Goal: Information Seeking & Learning: Learn about a topic

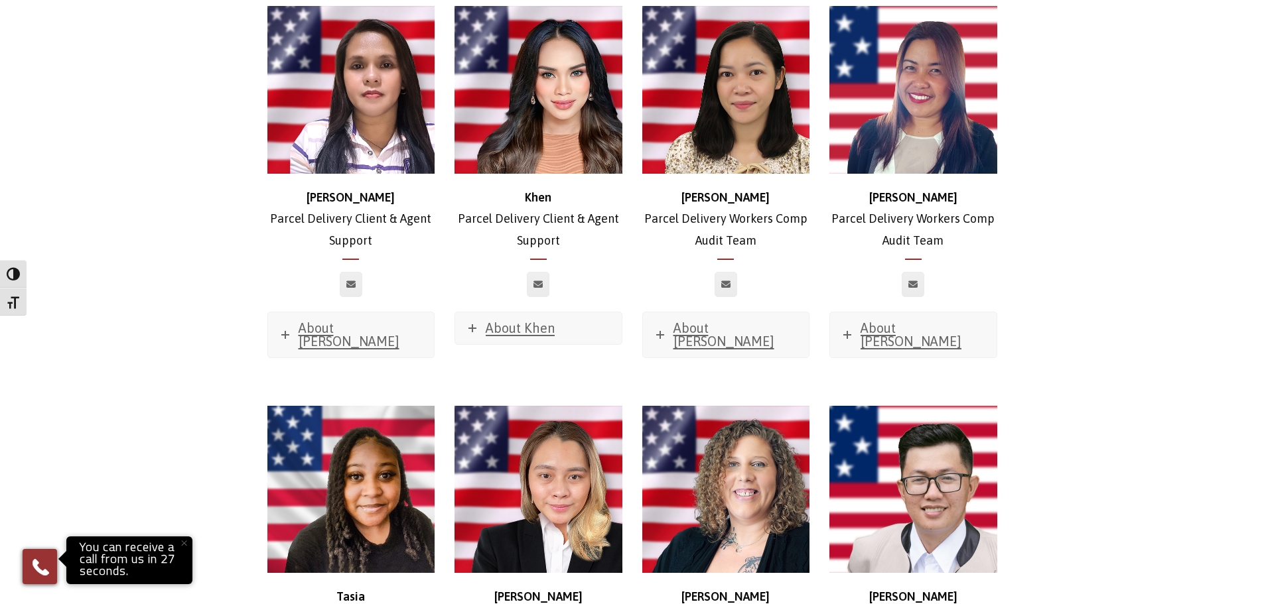
scroll to position [2853, 0]
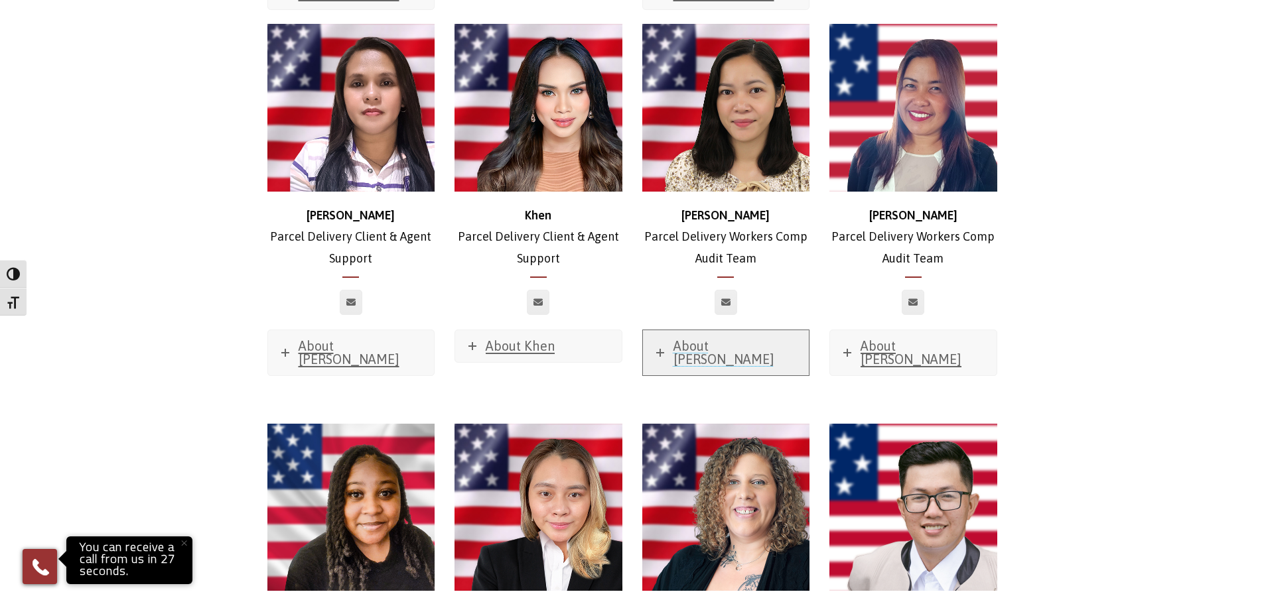
click at [661, 349] on icon at bounding box center [660, 353] width 8 height 8
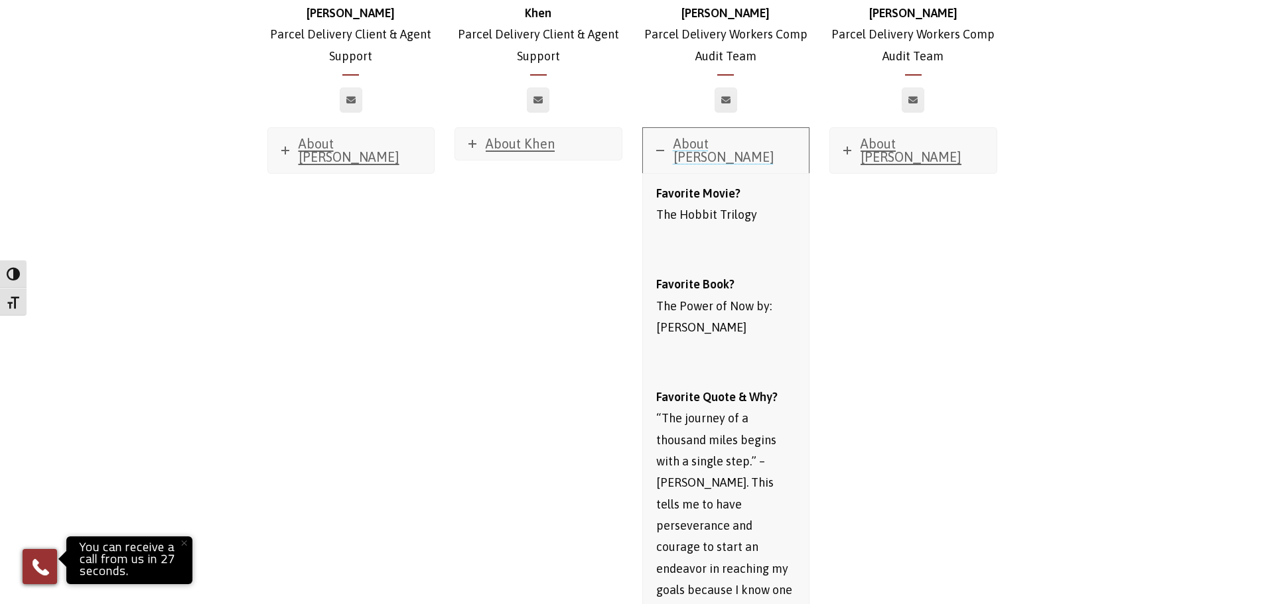
scroll to position [3052, 0]
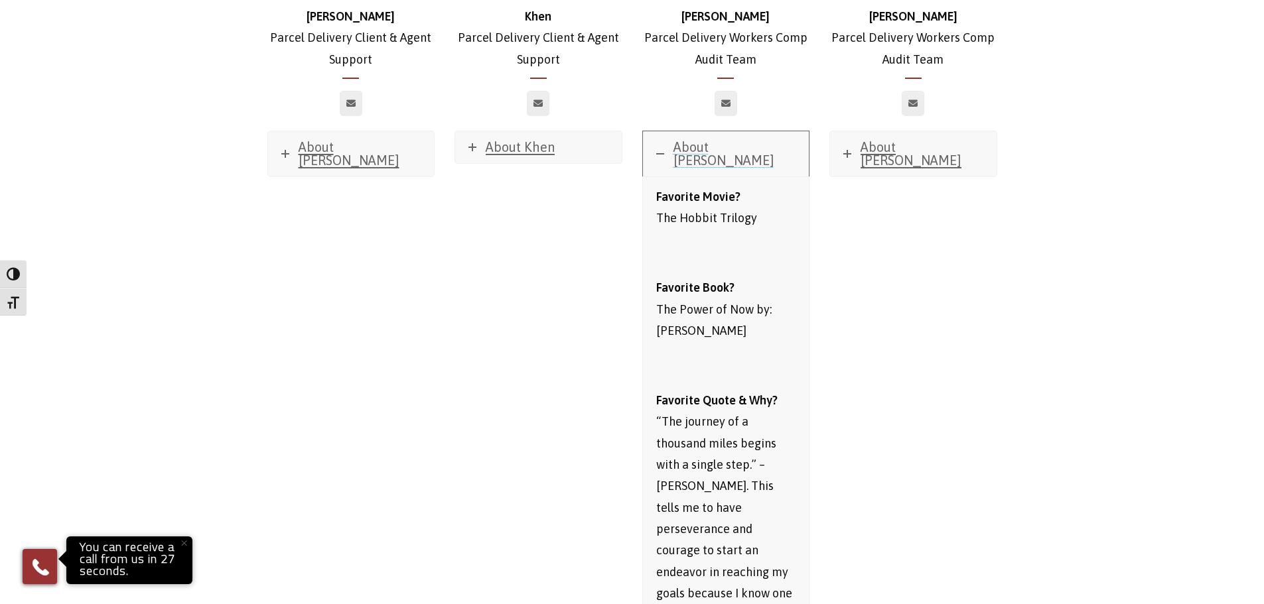
click at [660, 150] on icon at bounding box center [660, 154] width 8 height 8
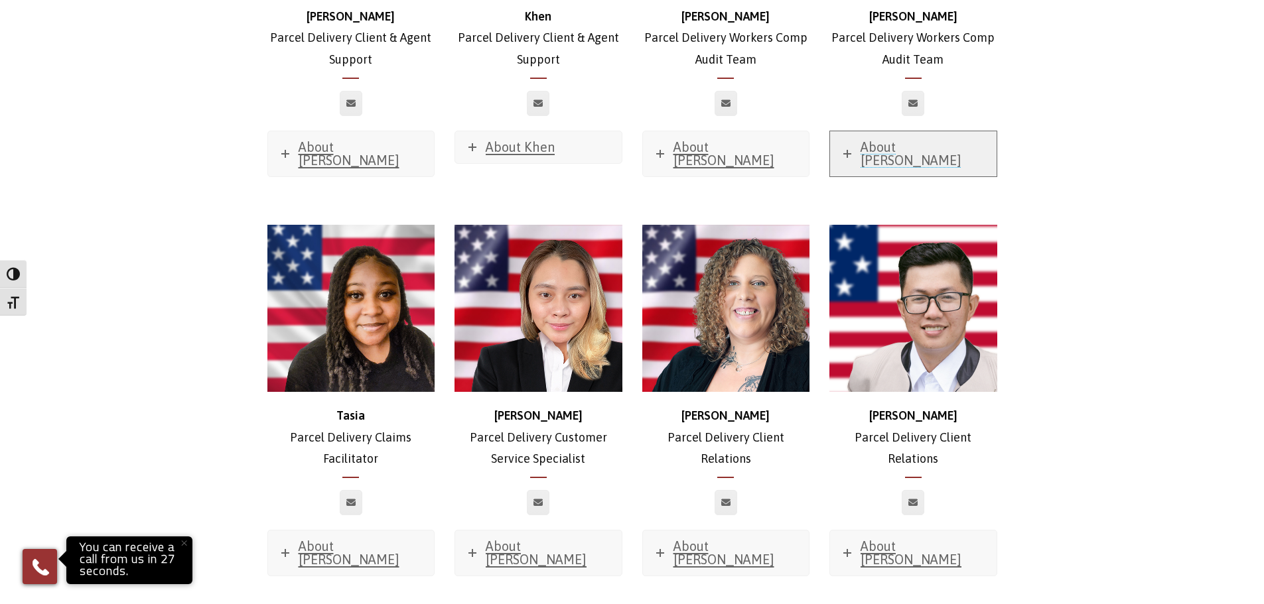
click at [835, 131] on link "About Berna" at bounding box center [913, 153] width 167 height 45
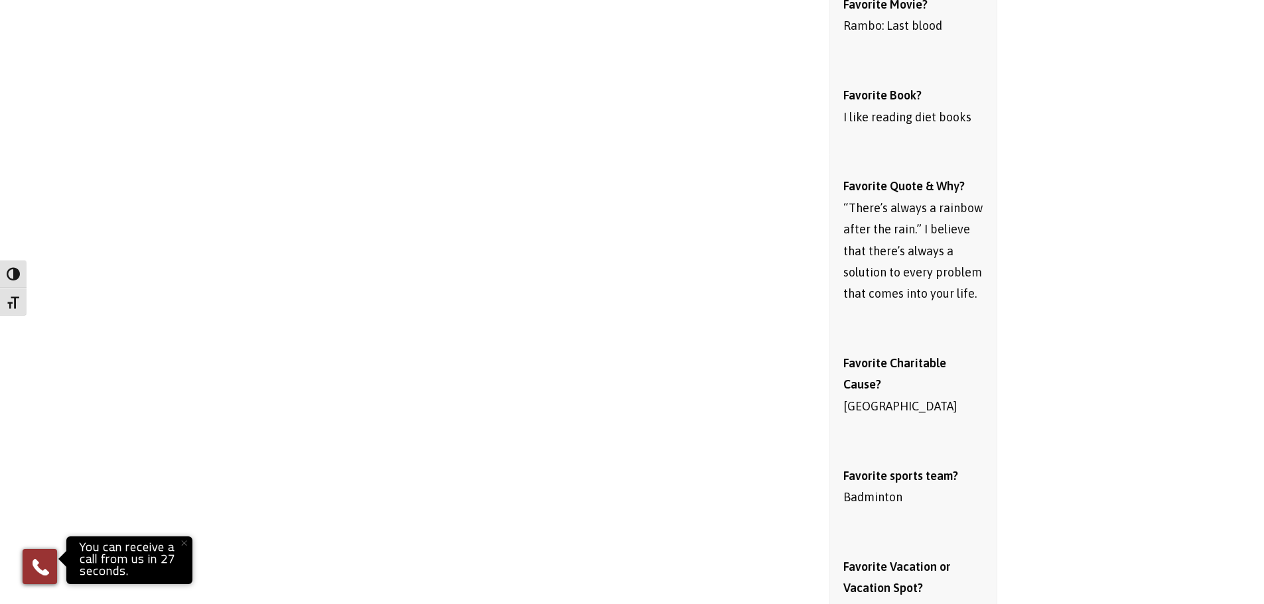
scroll to position [3052, 0]
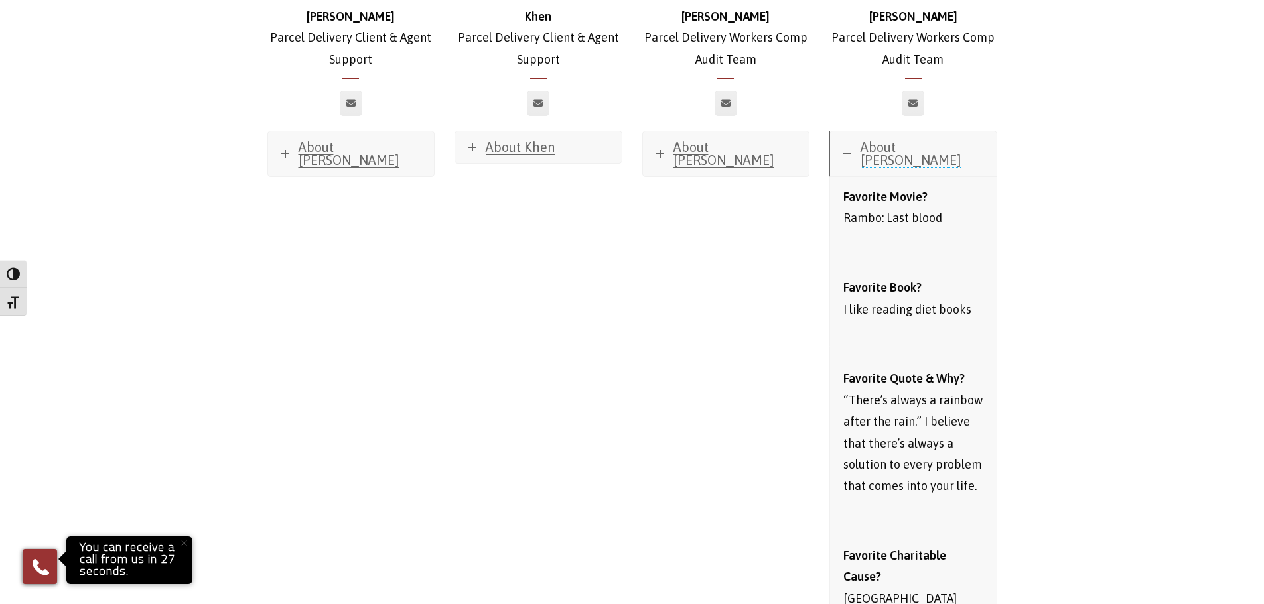
click at [848, 150] on icon at bounding box center [847, 154] width 8 height 8
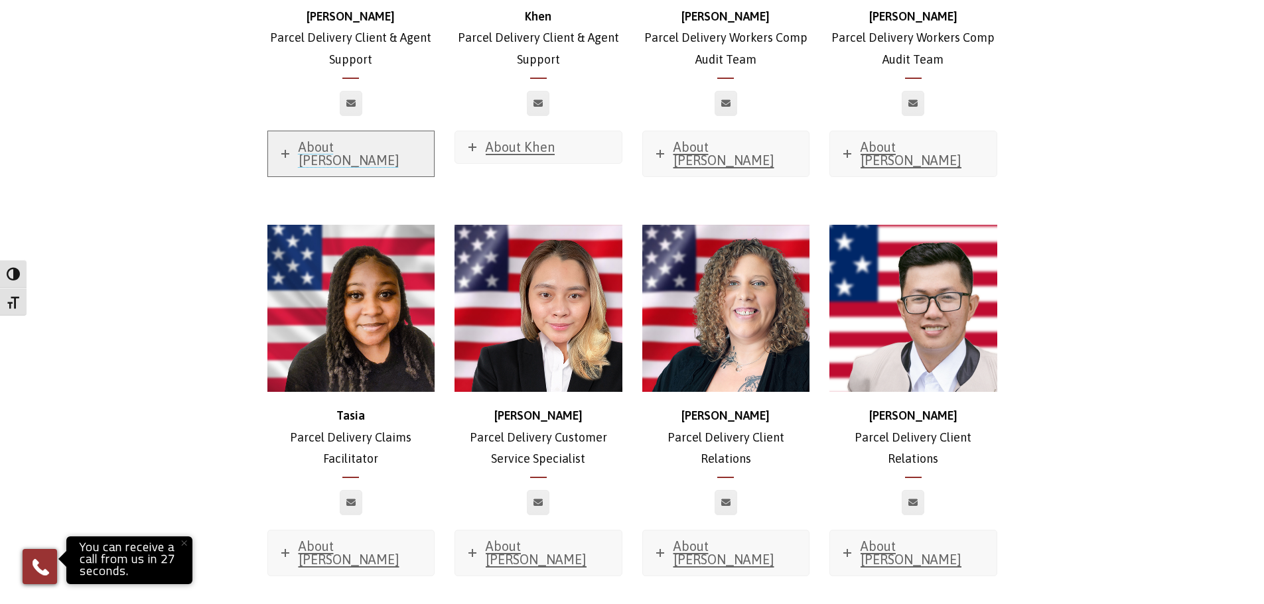
click at [287, 131] on link "About Dee" at bounding box center [351, 153] width 167 height 45
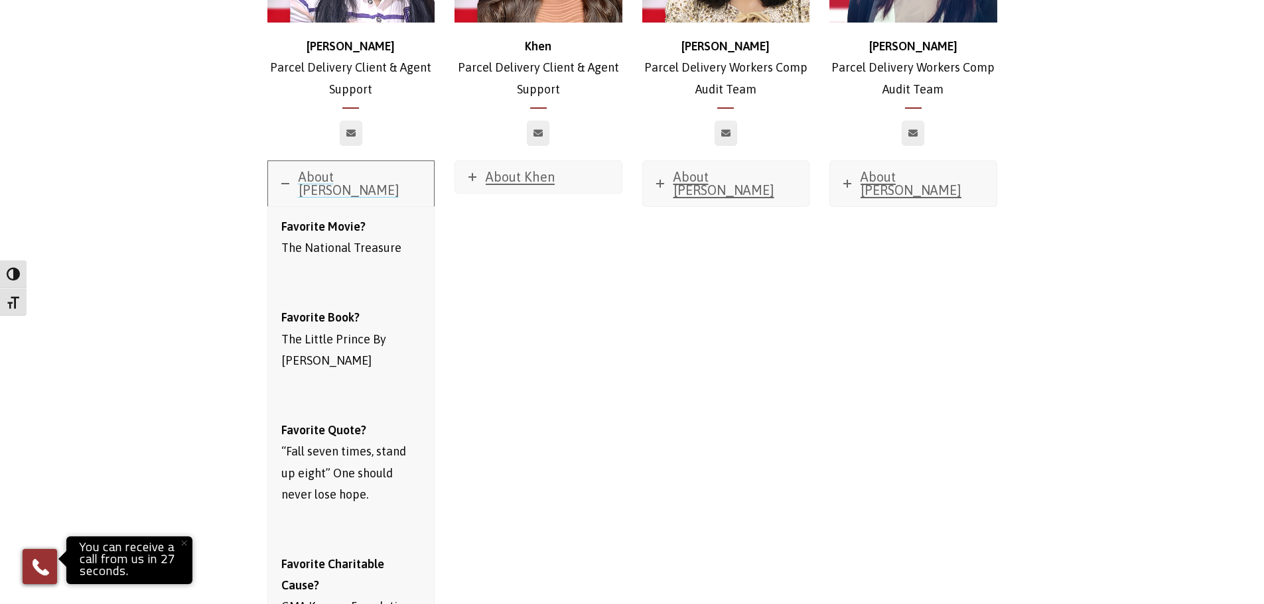
scroll to position [2985, 0]
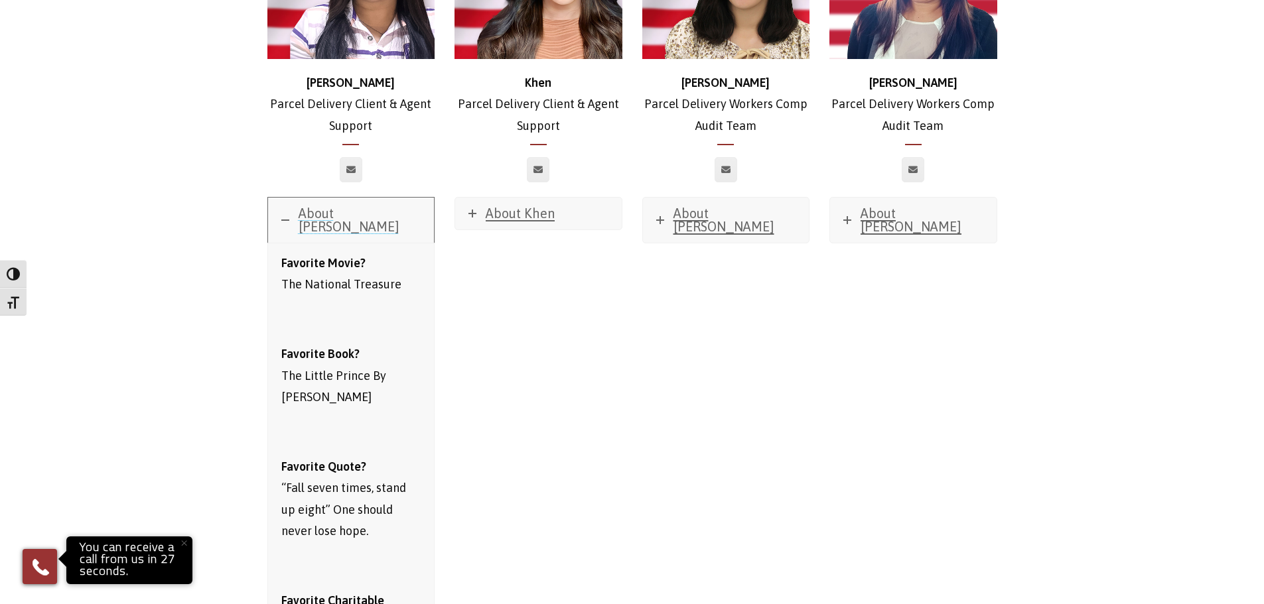
click at [282, 216] on icon at bounding box center [285, 220] width 8 height 8
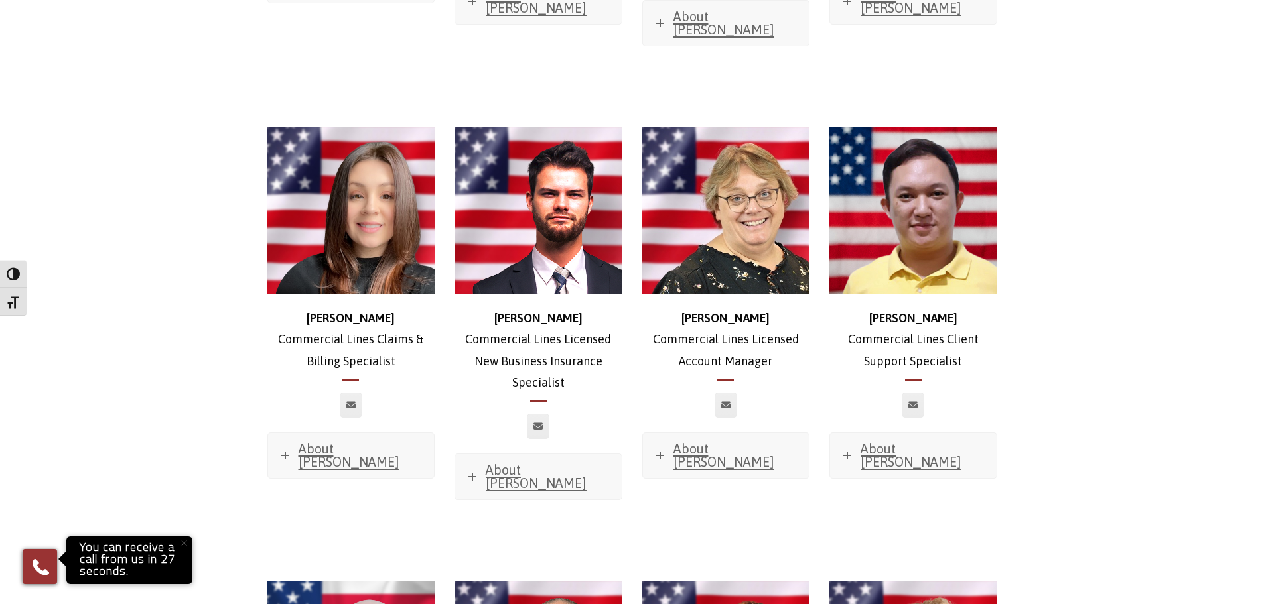
scroll to position [1061, 0]
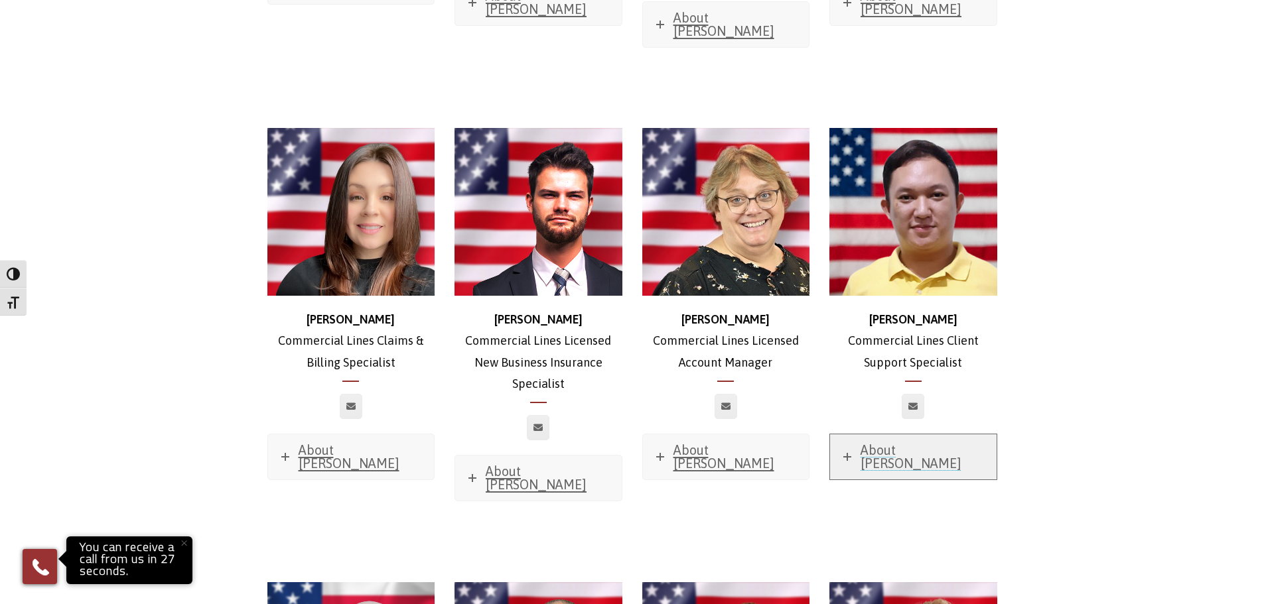
click at [844, 453] on icon at bounding box center [847, 457] width 8 height 8
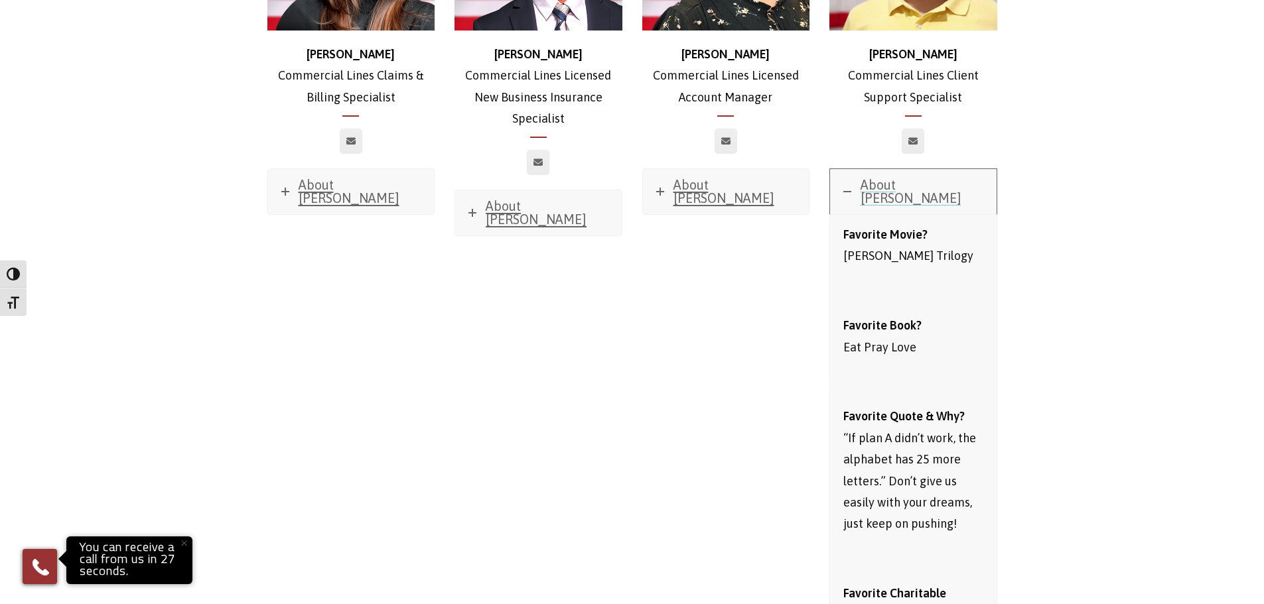
scroll to position [1061, 0]
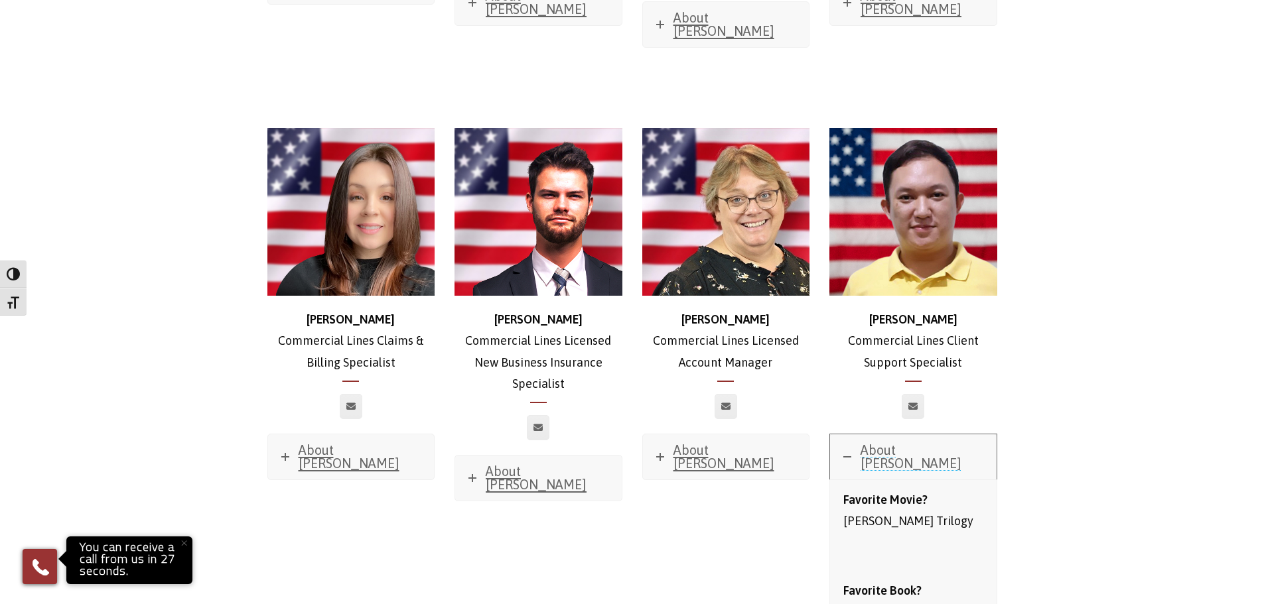
click at [843, 435] on link "About Glenn" at bounding box center [913, 457] width 167 height 45
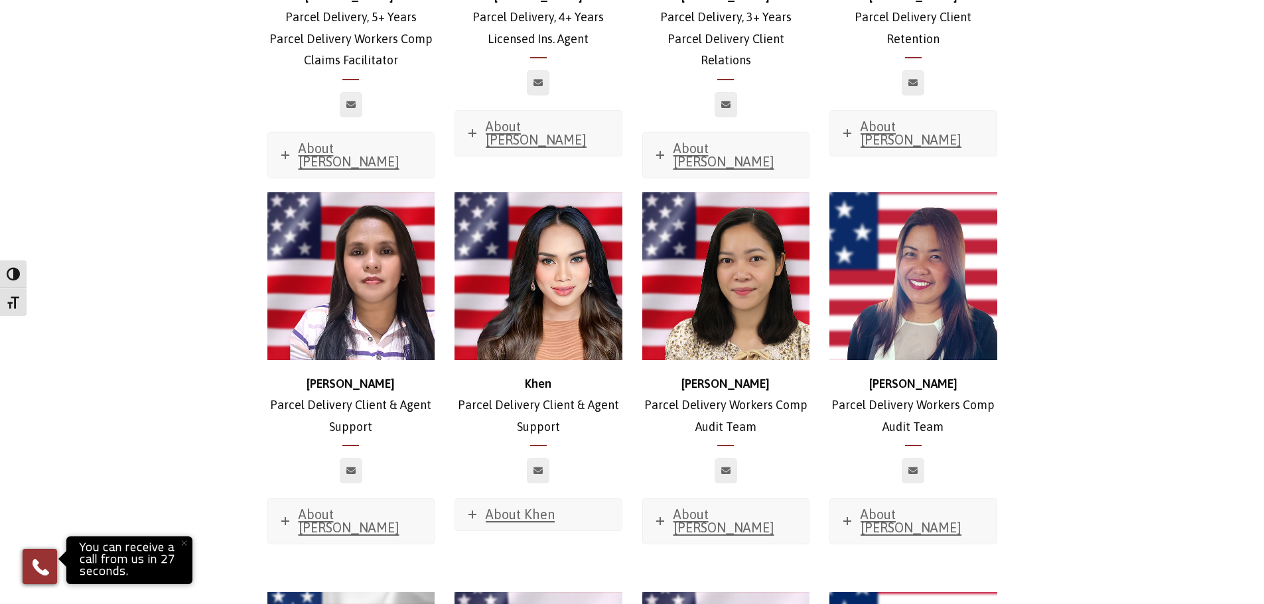
scroll to position [2720, 0]
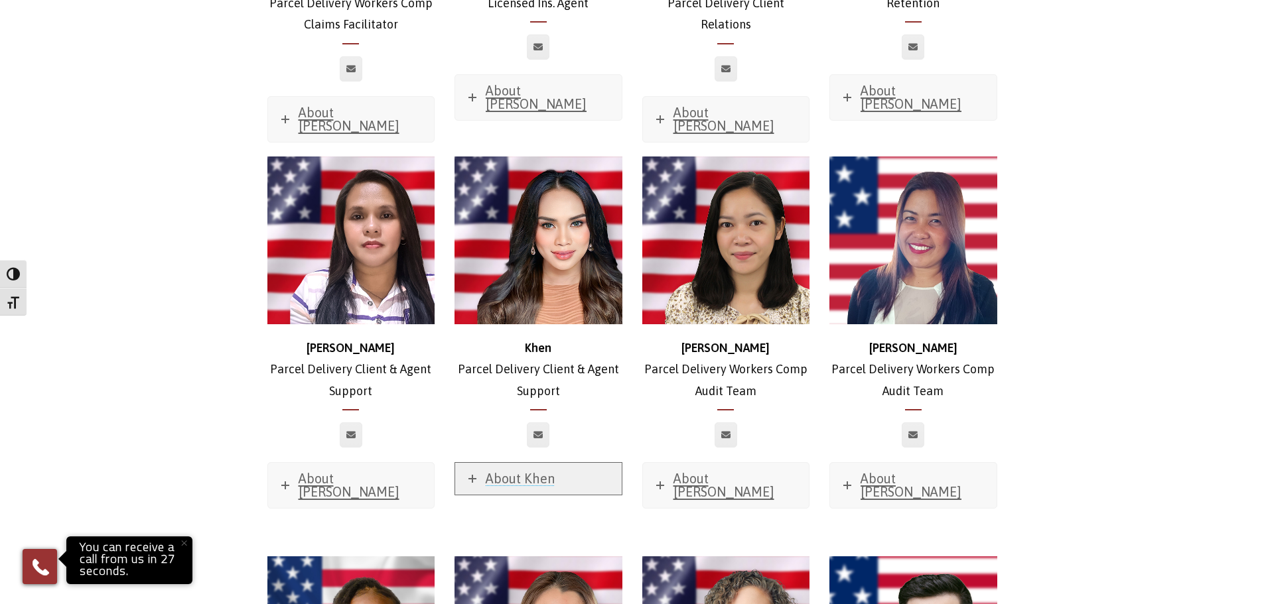
click at [472, 463] on link "About Khen" at bounding box center [538, 479] width 167 height 32
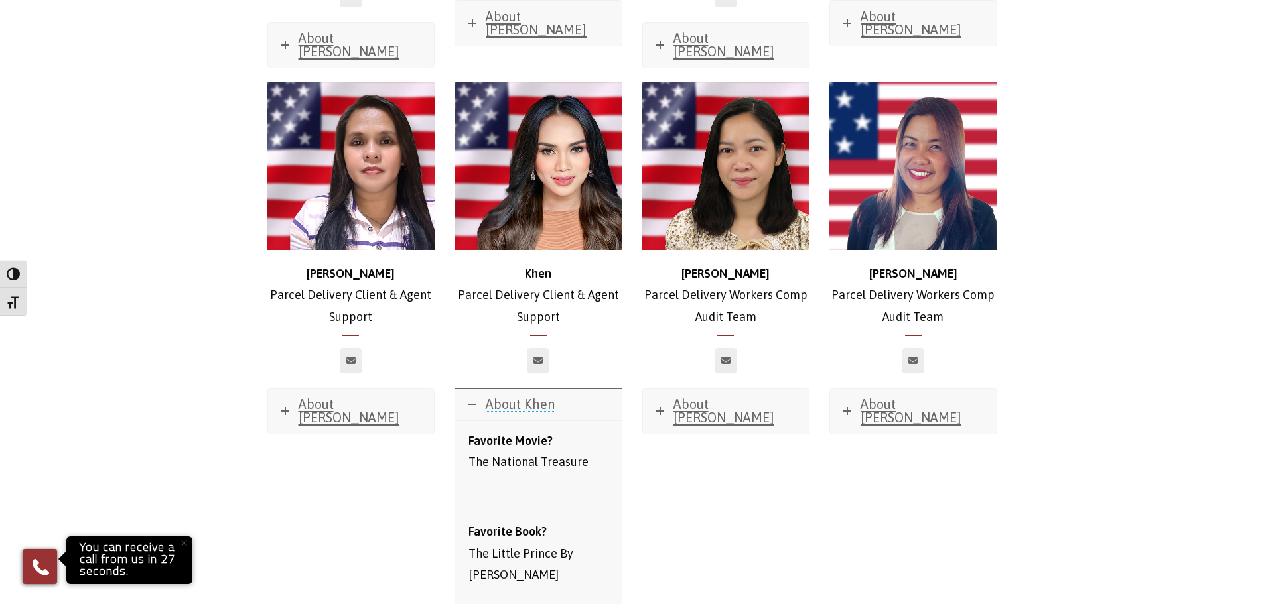
scroll to position [2720, 0]
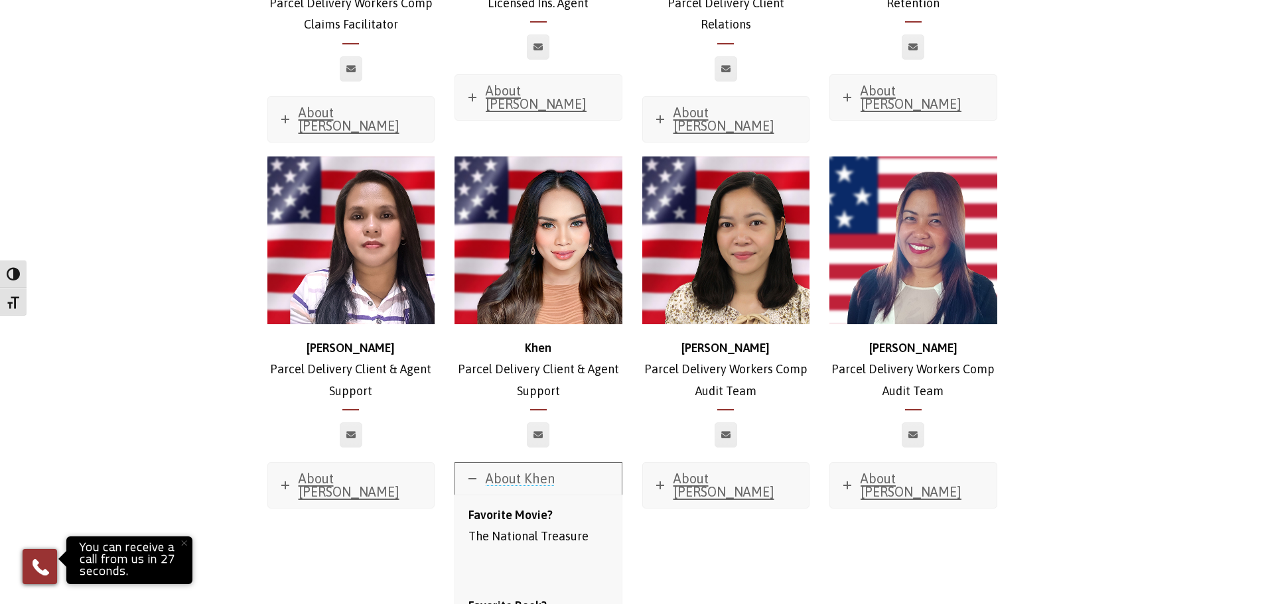
click at [476, 463] on link "About Khen" at bounding box center [538, 479] width 167 height 32
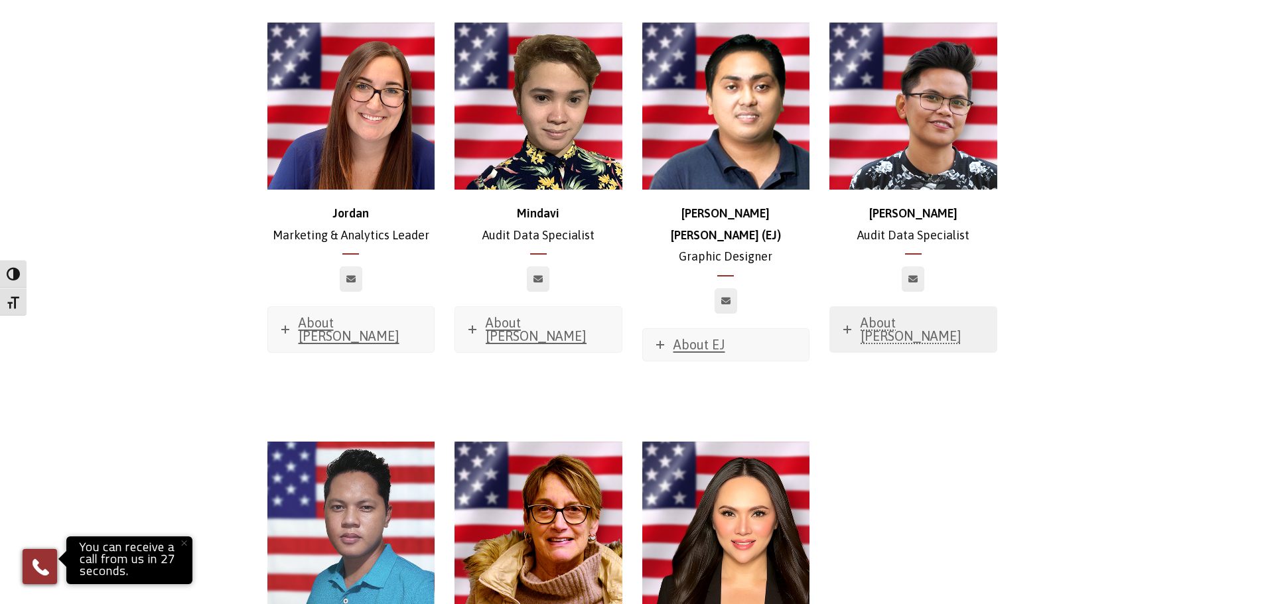
scroll to position [6701, 0]
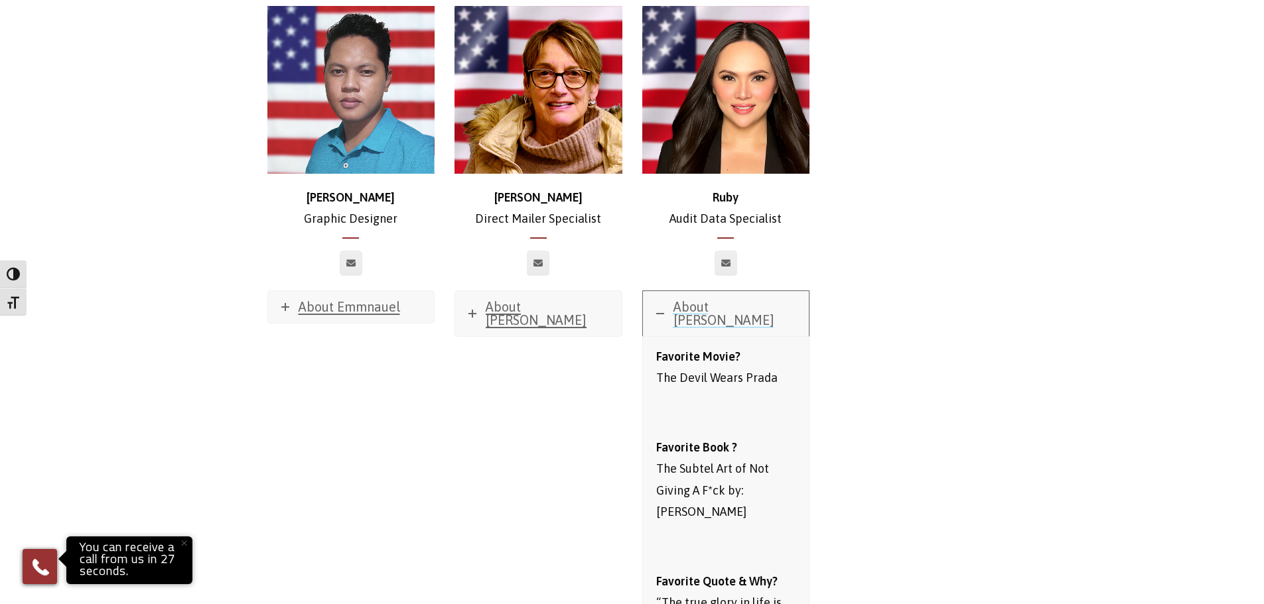
scroll to position [6900, 0]
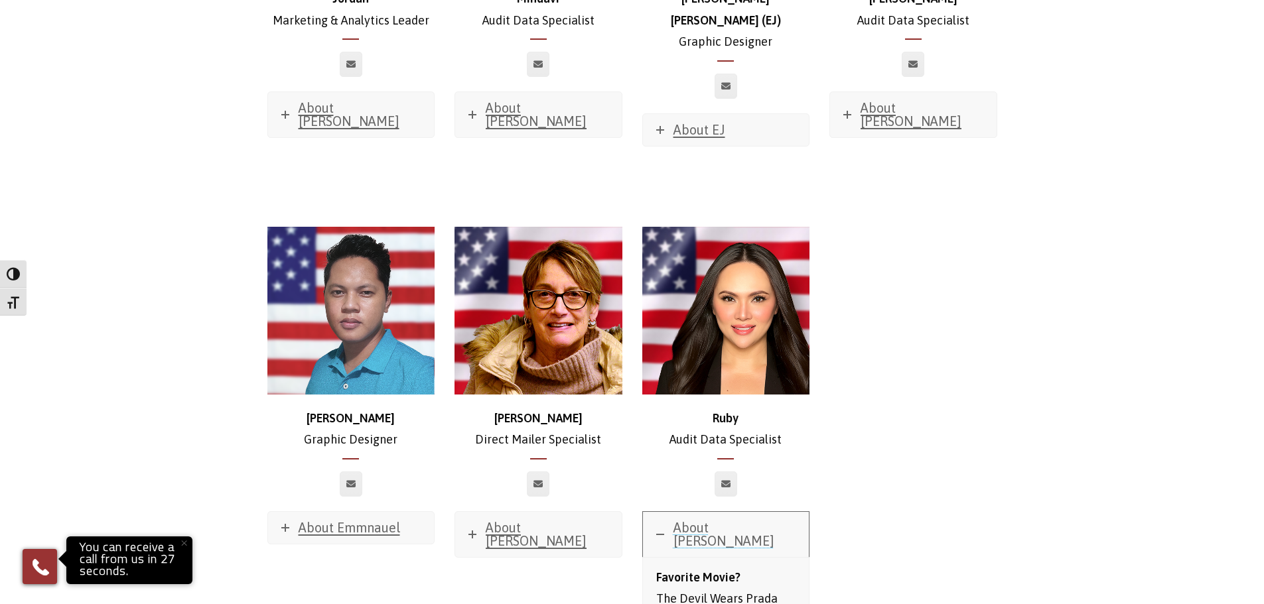
click at [726, 520] on span "About Ruby" at bounding box center [723, 534] width 101 height 29
click at [307, 520] on span "About Emmnauel" at bounding box center [350, 527] width 102 height 15
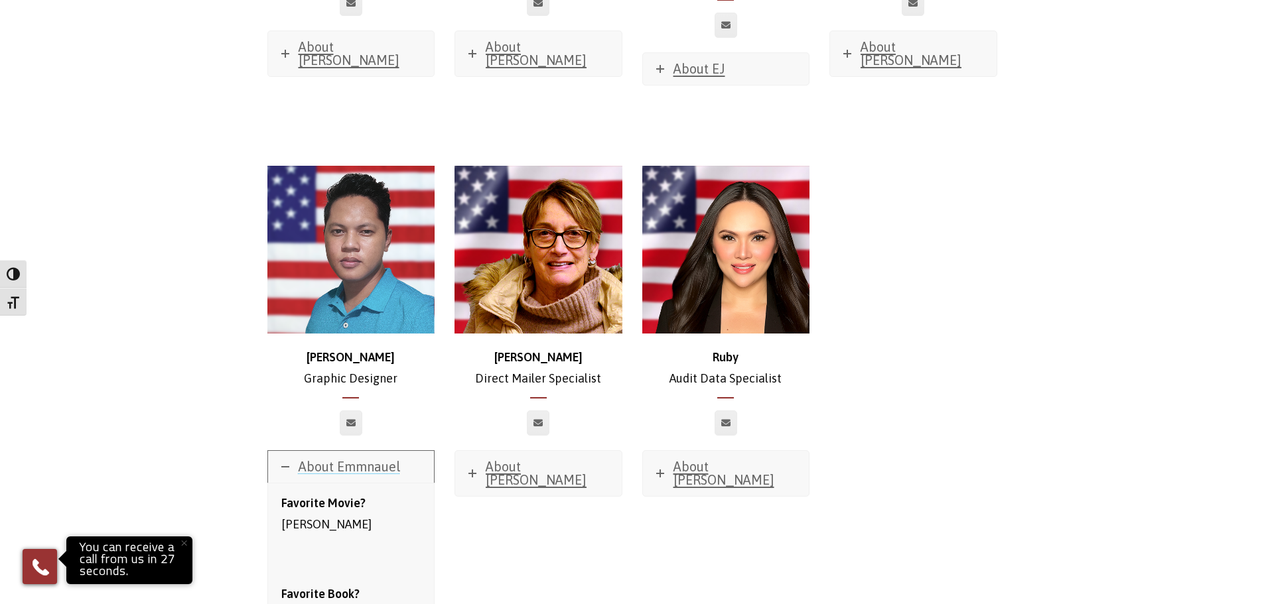
scroll to position [6833, 0]
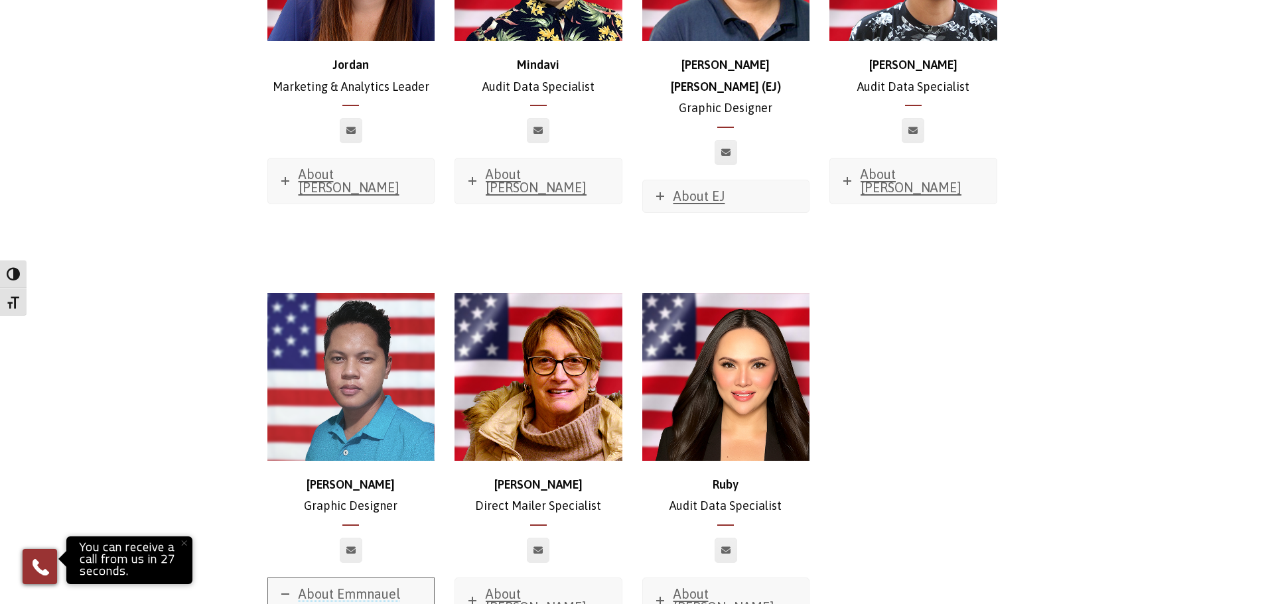
click at [328, 586] on span "About Emmnauel" at bounding box center [350, 593] width 102 height 15
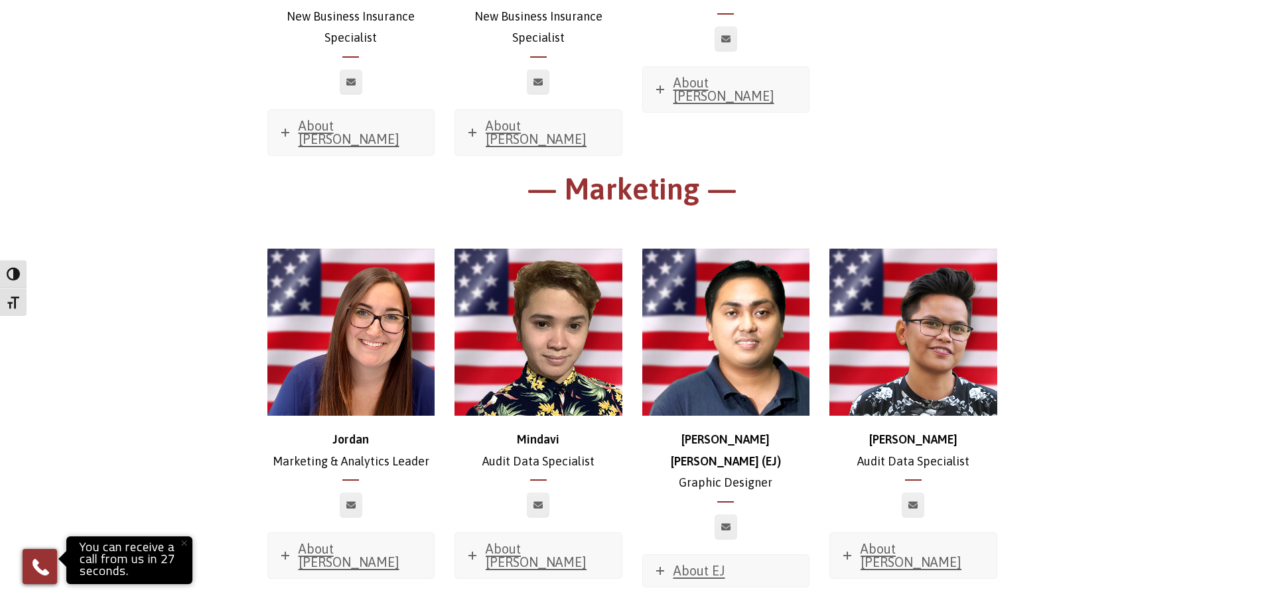
scroll to position [6435, 0]
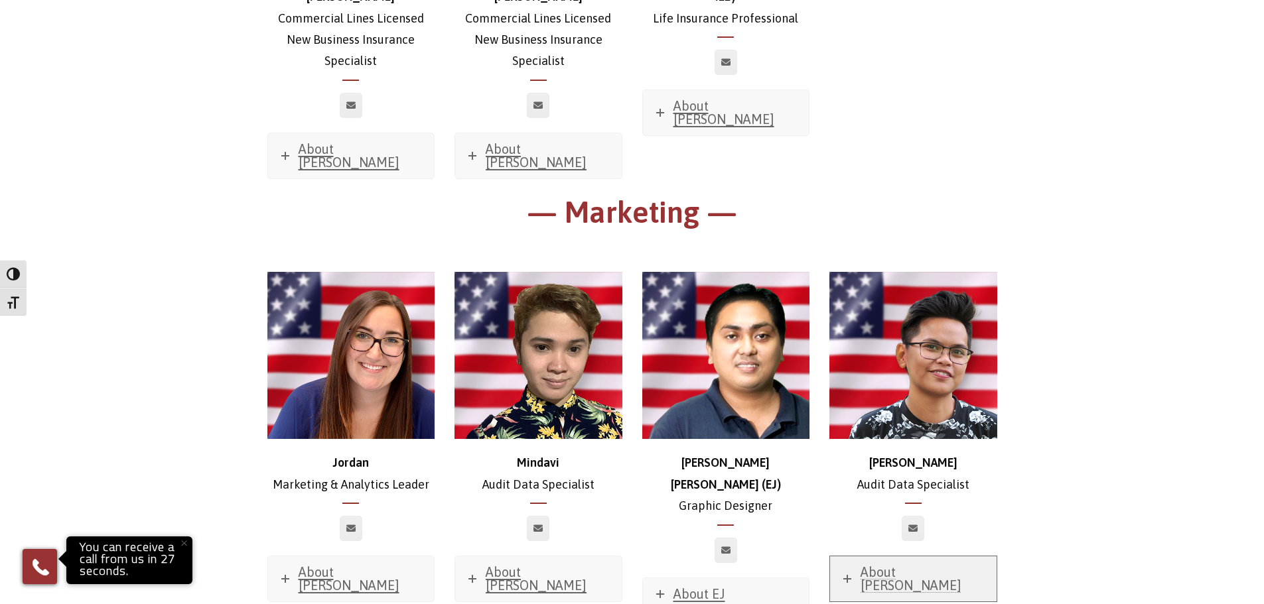
click at [885, 565] on span "About Jill Joy" at bounding box center [910, 579] width 101 height 29
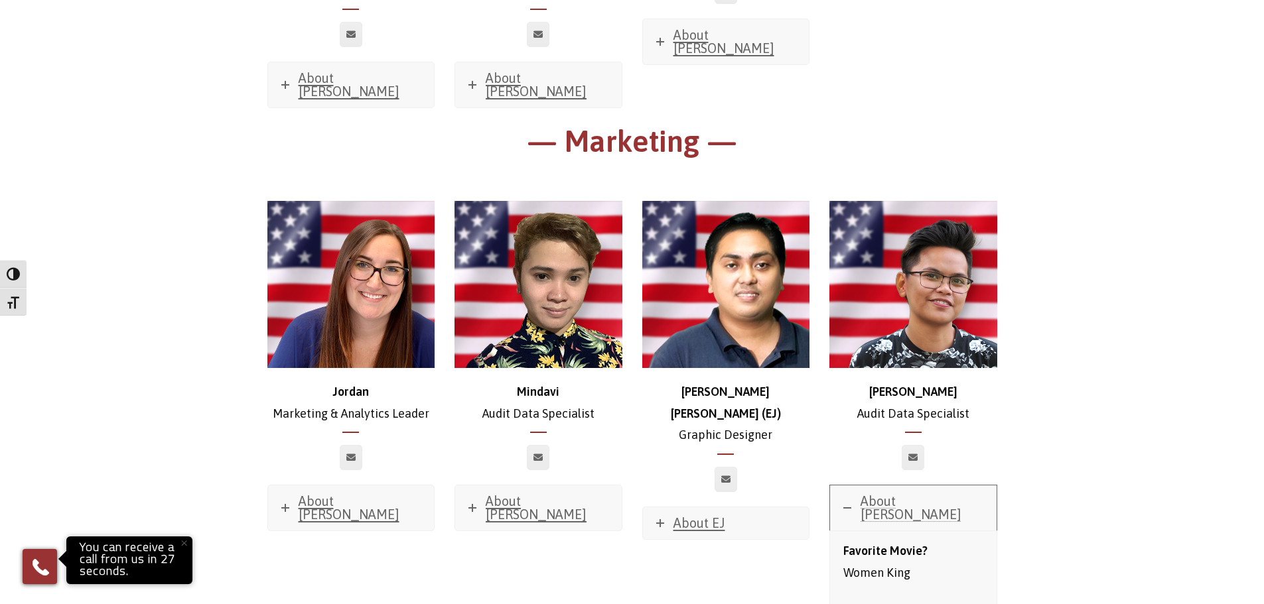
scroll to position [6502, 0]
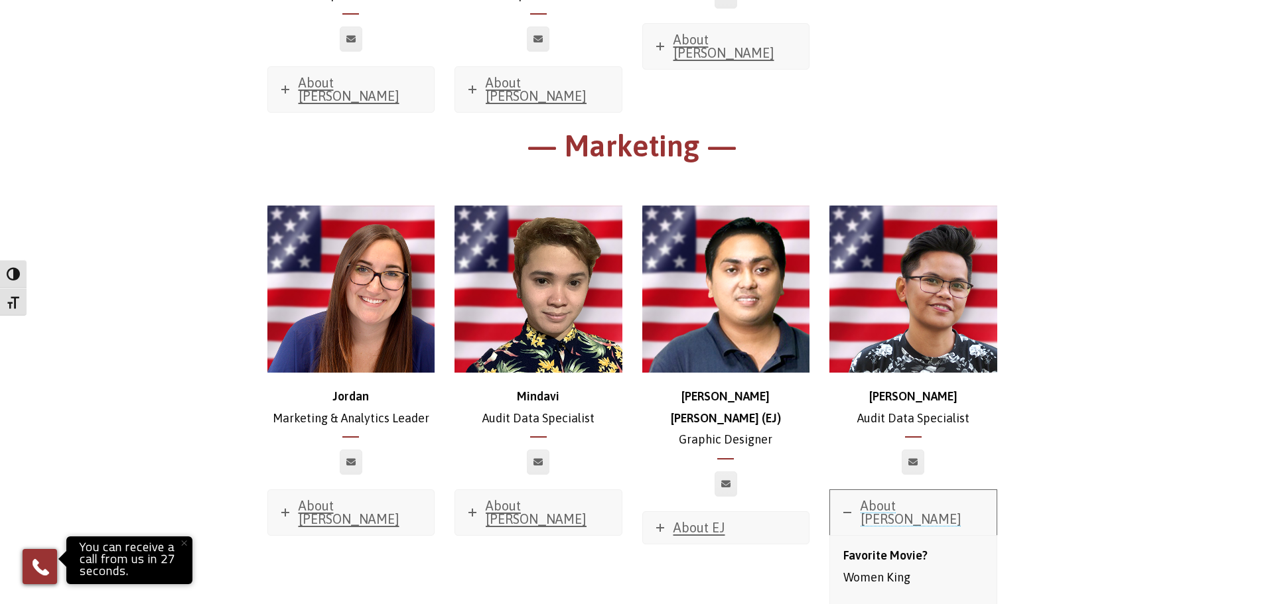
click at [889, 498] on span "About Jill Joy" at bounding box center [910, 512] width 101 height 29
click at [509, 490] on link "About Mindavi" at bounding box center [538, 512] width 167 height 45
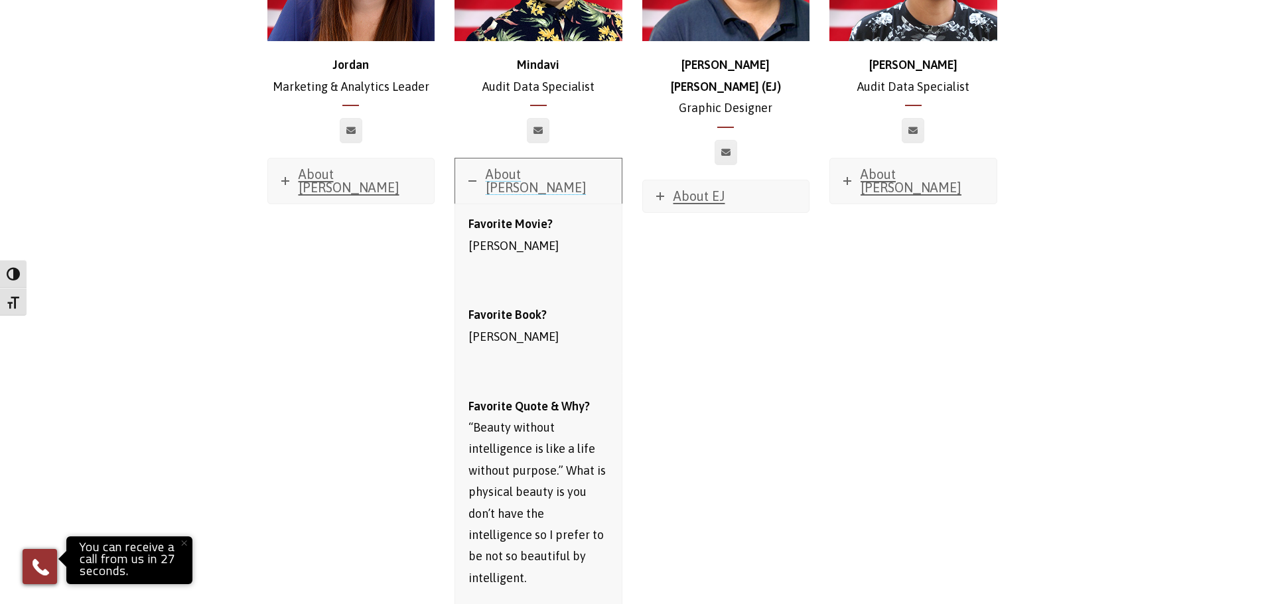
scroll to position [6435, 0]
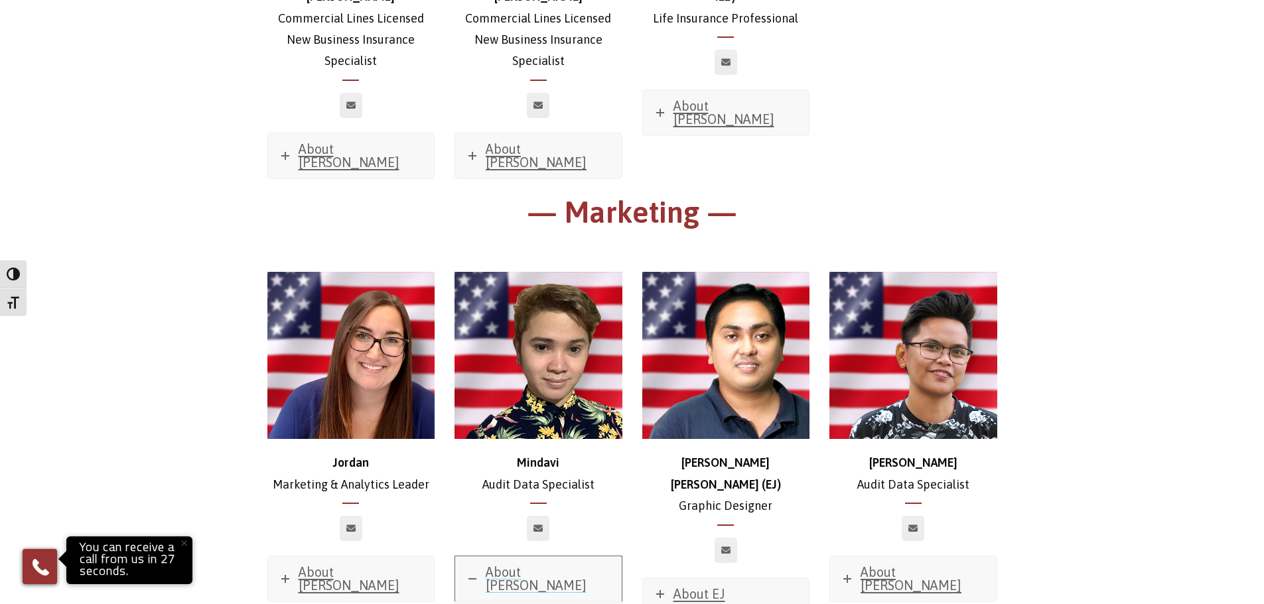
click at [509, 565] on span "About Mindavi" at bounding box center [536, 579] width 101 height 29
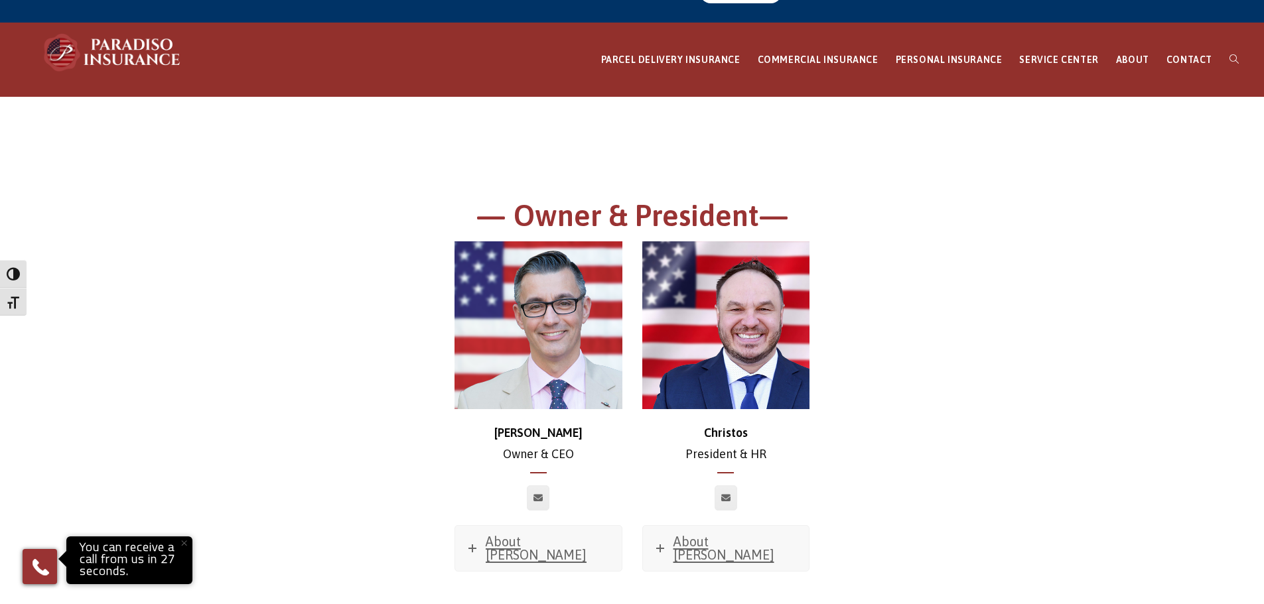
scroll to position [0, 0]
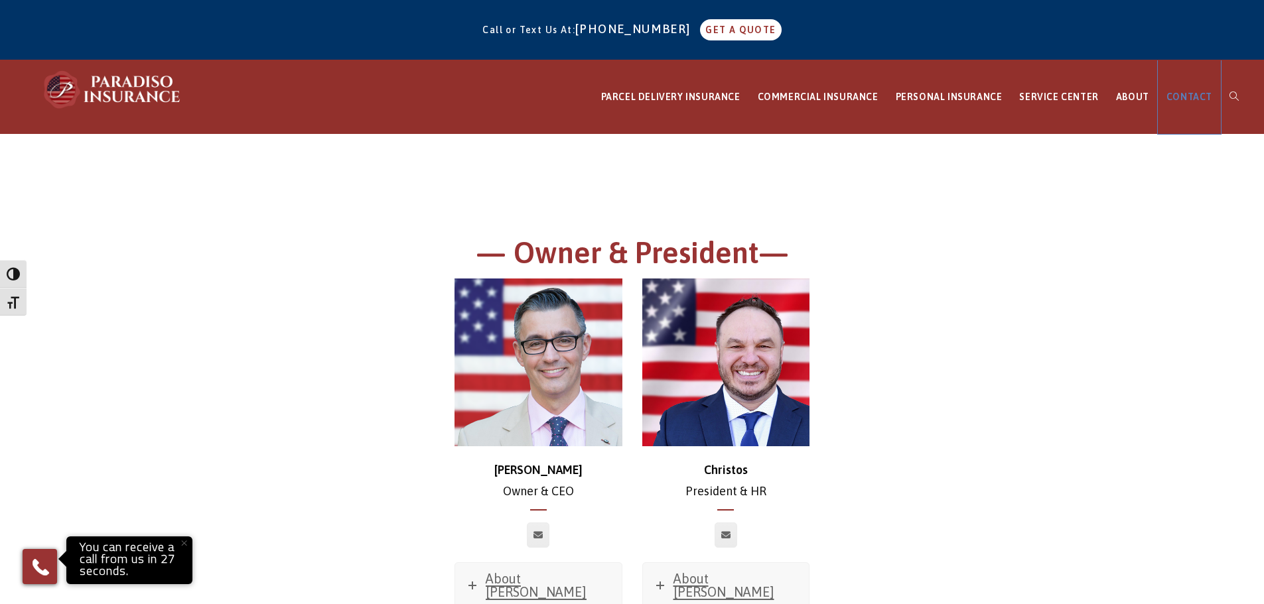
click at [1182, 96] on span "CONTACT" at bounding box center [1189, 97] width 46 height 11
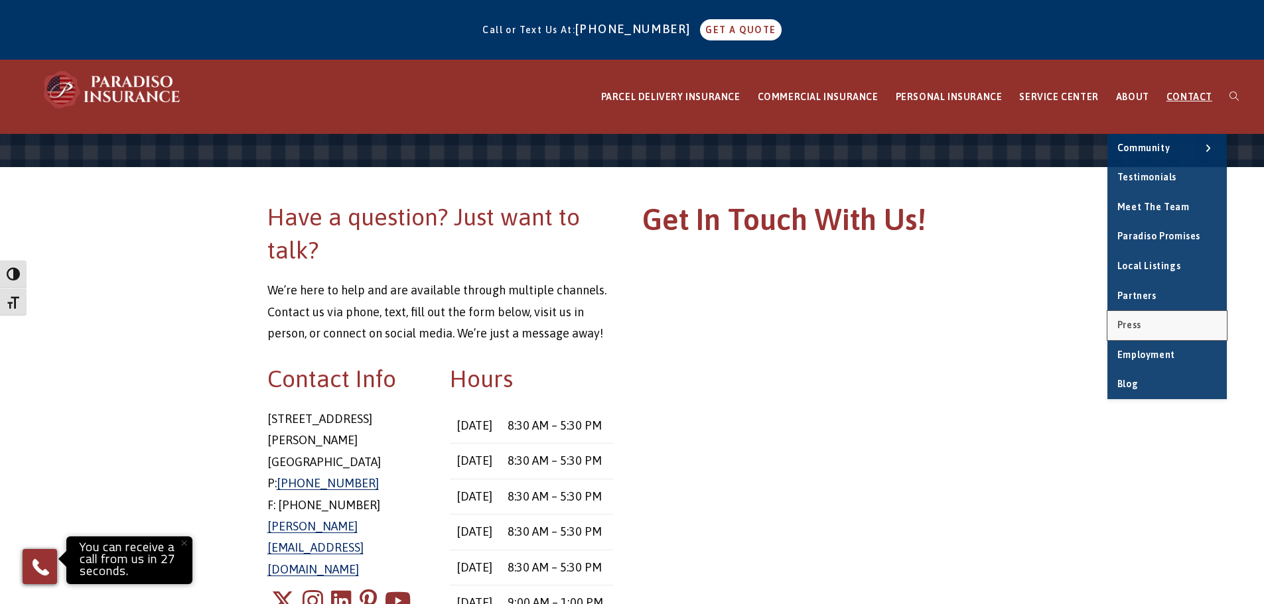
click at [1176, 330] on link "Press" at bounding box center [1166, 325] width 119 height 29
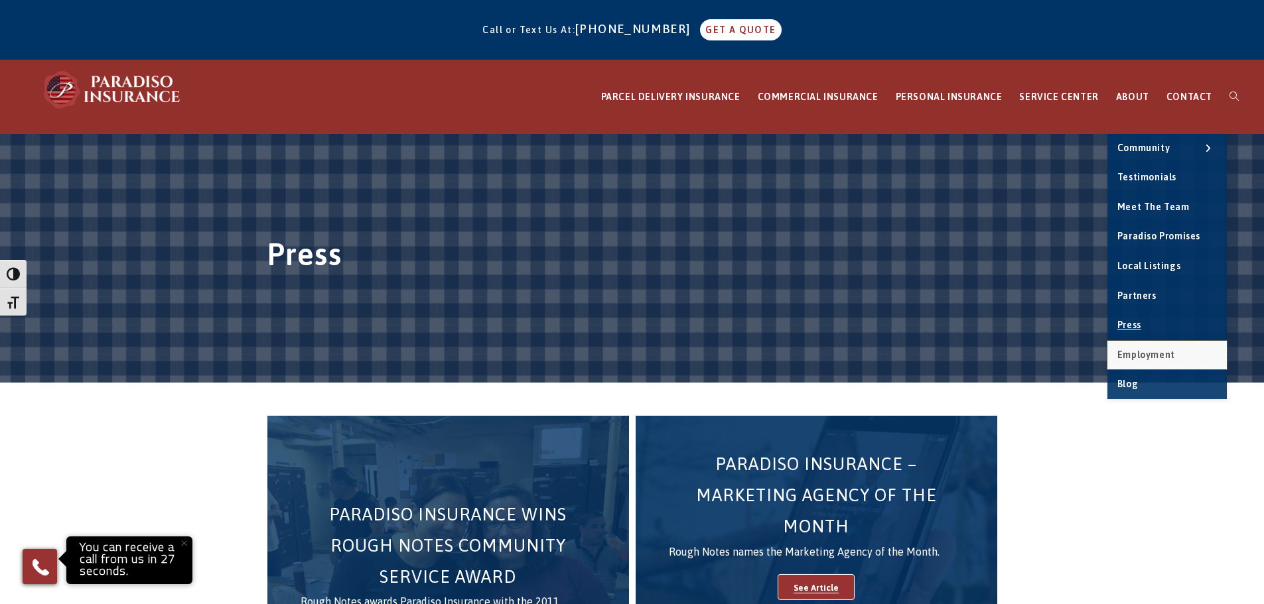
click at [1164, 356] on span "Employment" at bounding box center [1146, 355] width 58 height 11
